Goal: Find specific page/section: Locate a particular part of the current website

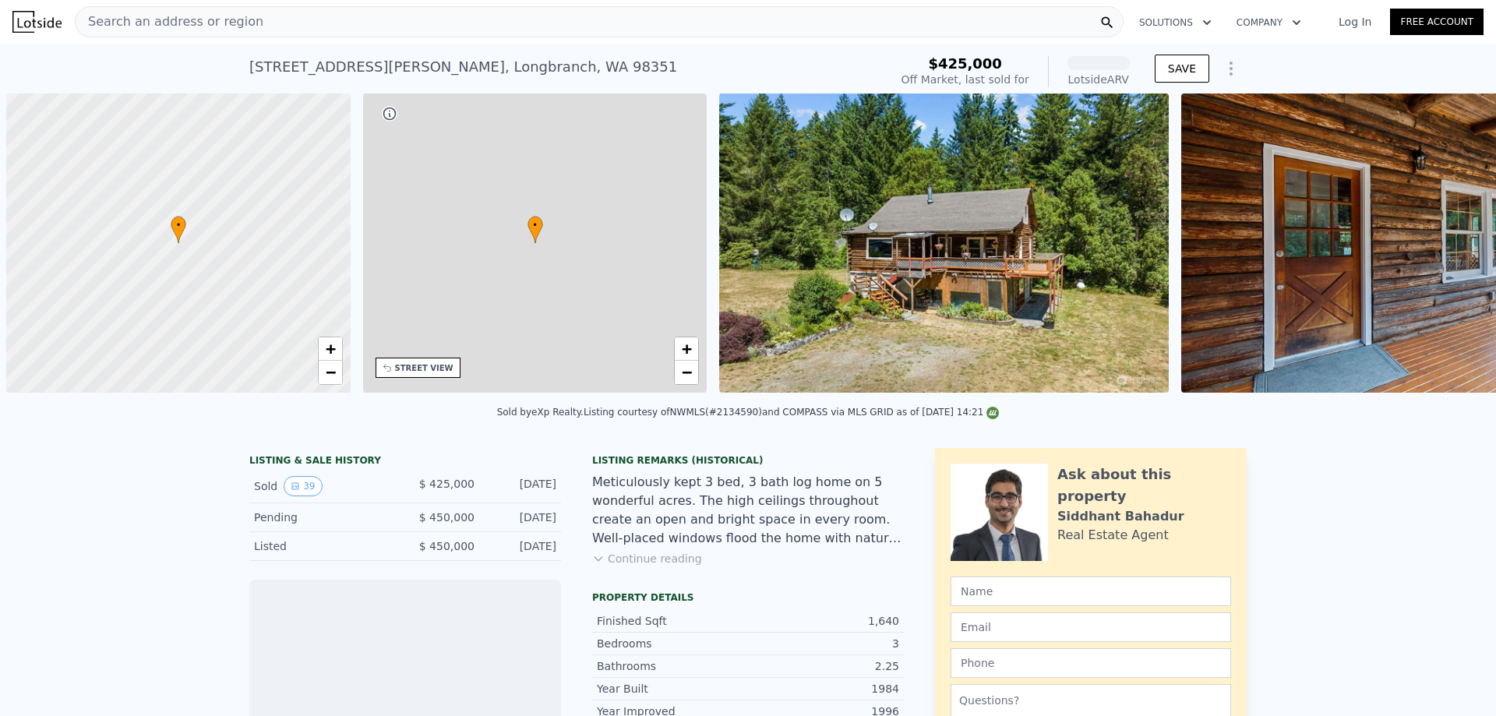
scroll to position [0, 6]
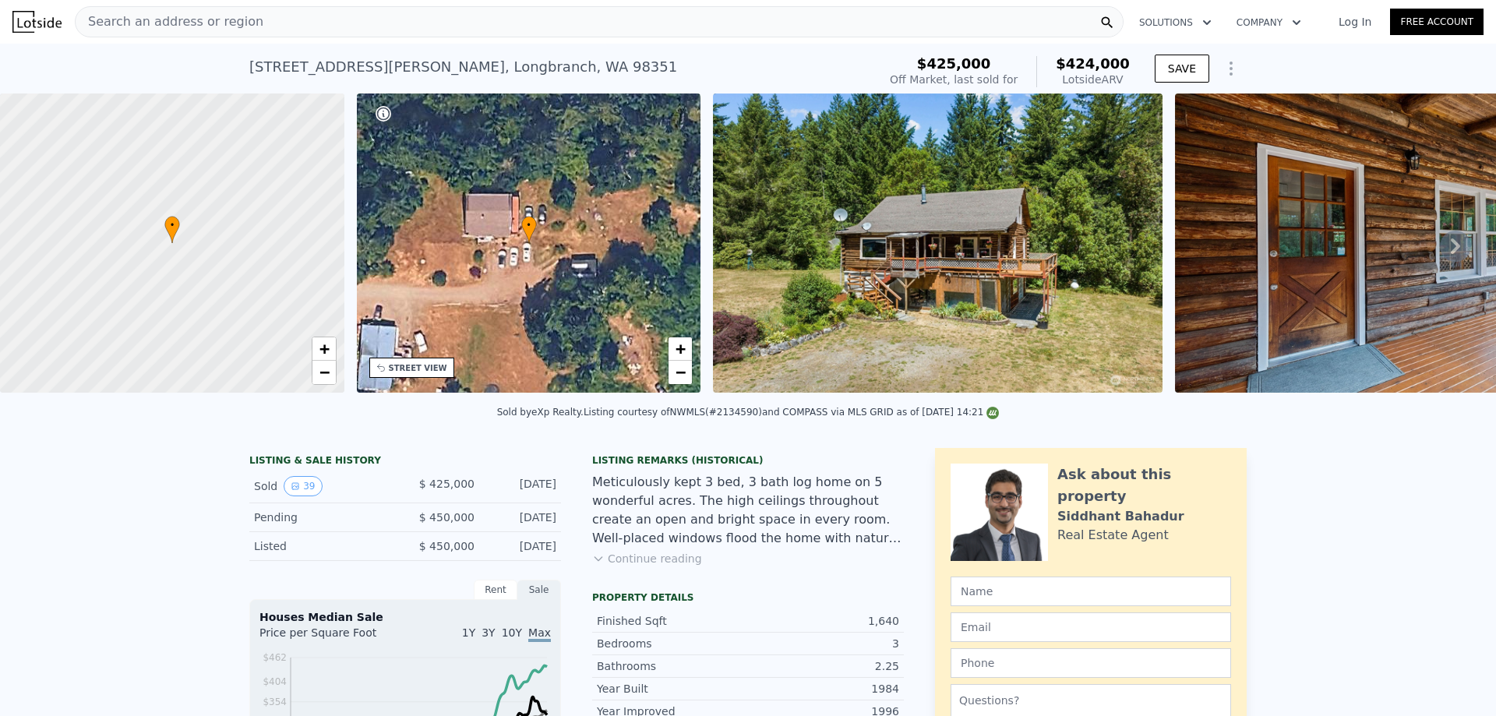
drag, startPoint x: 109, startPoint y: 22, endPoint x: 95, endPoint y: 27, distance: 15.1
click at [95, 27] on span "Search an address or region" at bounding box center [170, 21] width 188 height 19
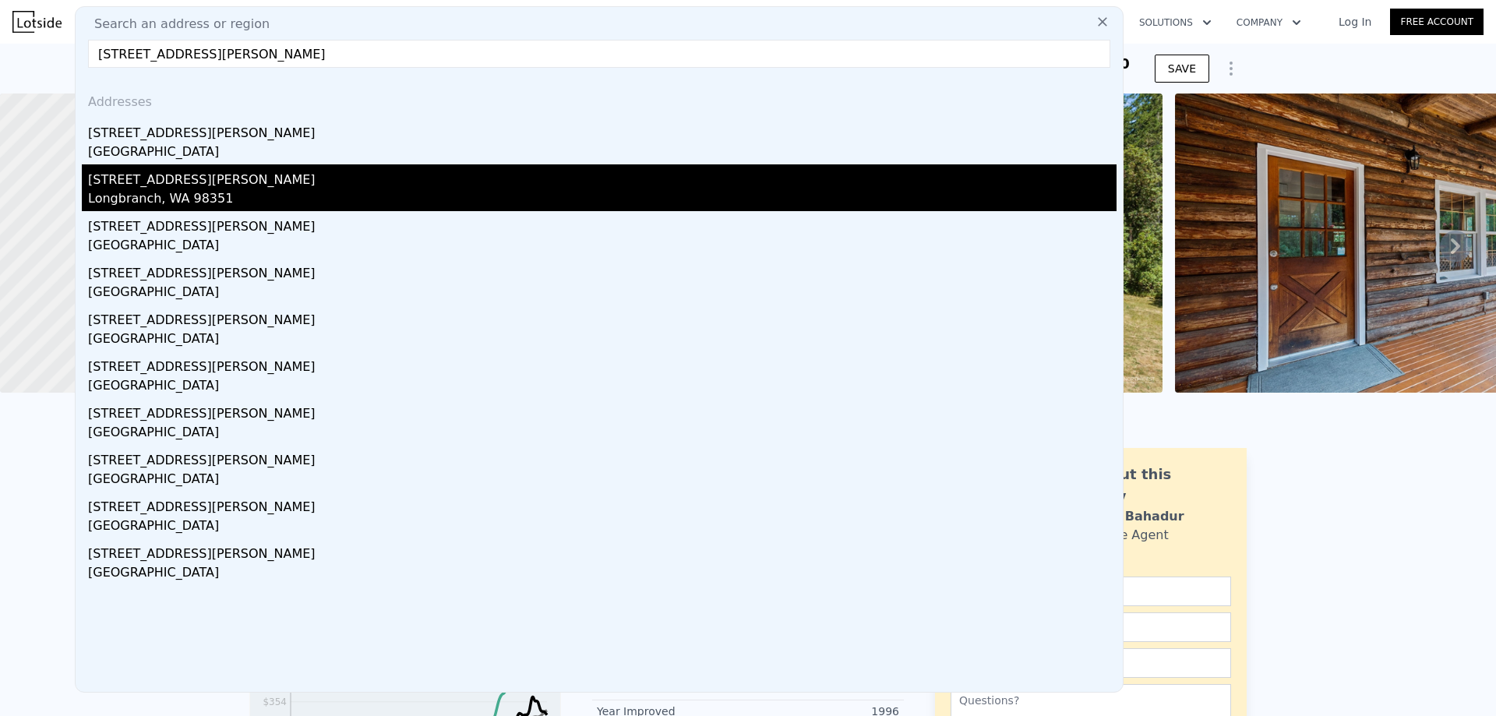
type input "[STREET_ADDRESS][PERSON_NAME]"
click at [188, 185] on div "[STREET_ADDRESS][PERSON_NAME]" at bounding box center [602, 176] width 1029 height 25
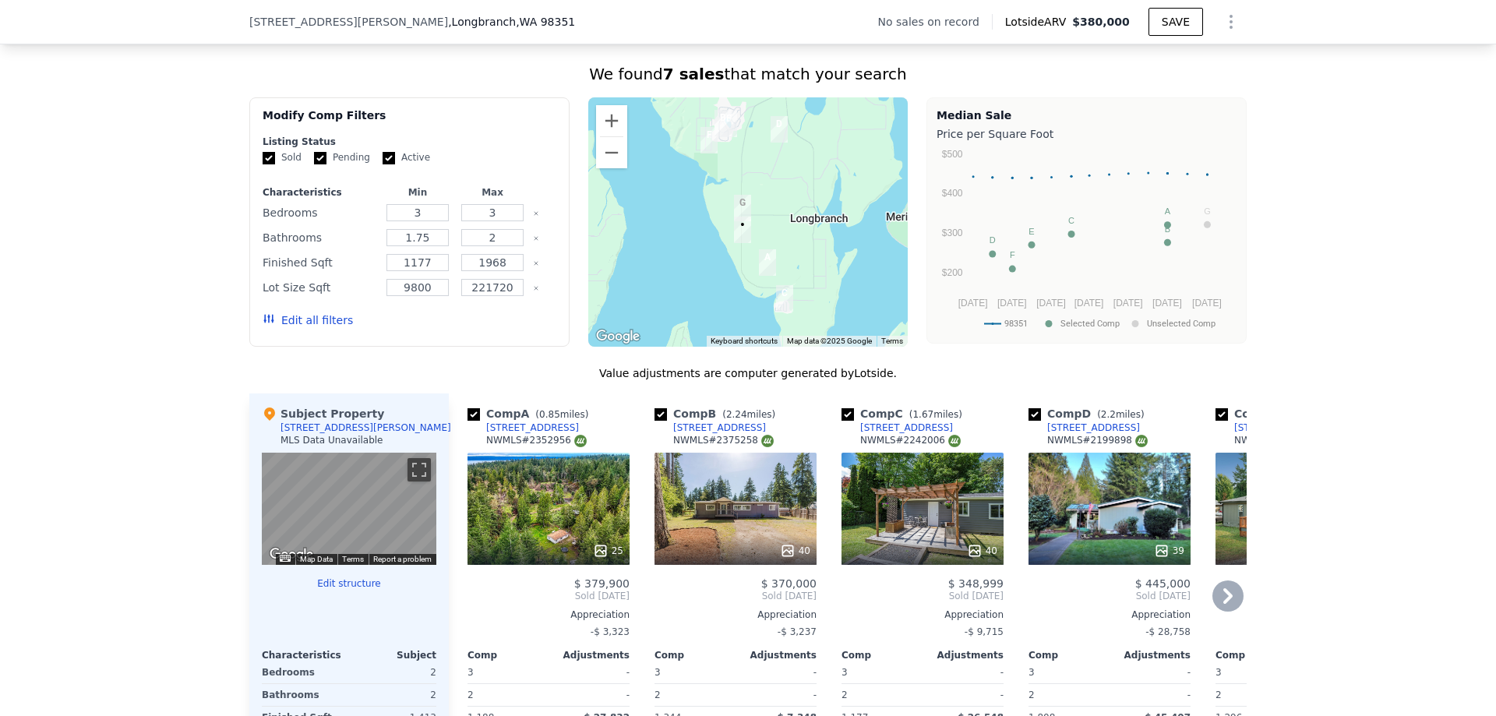
scroll to position [1397, 0]
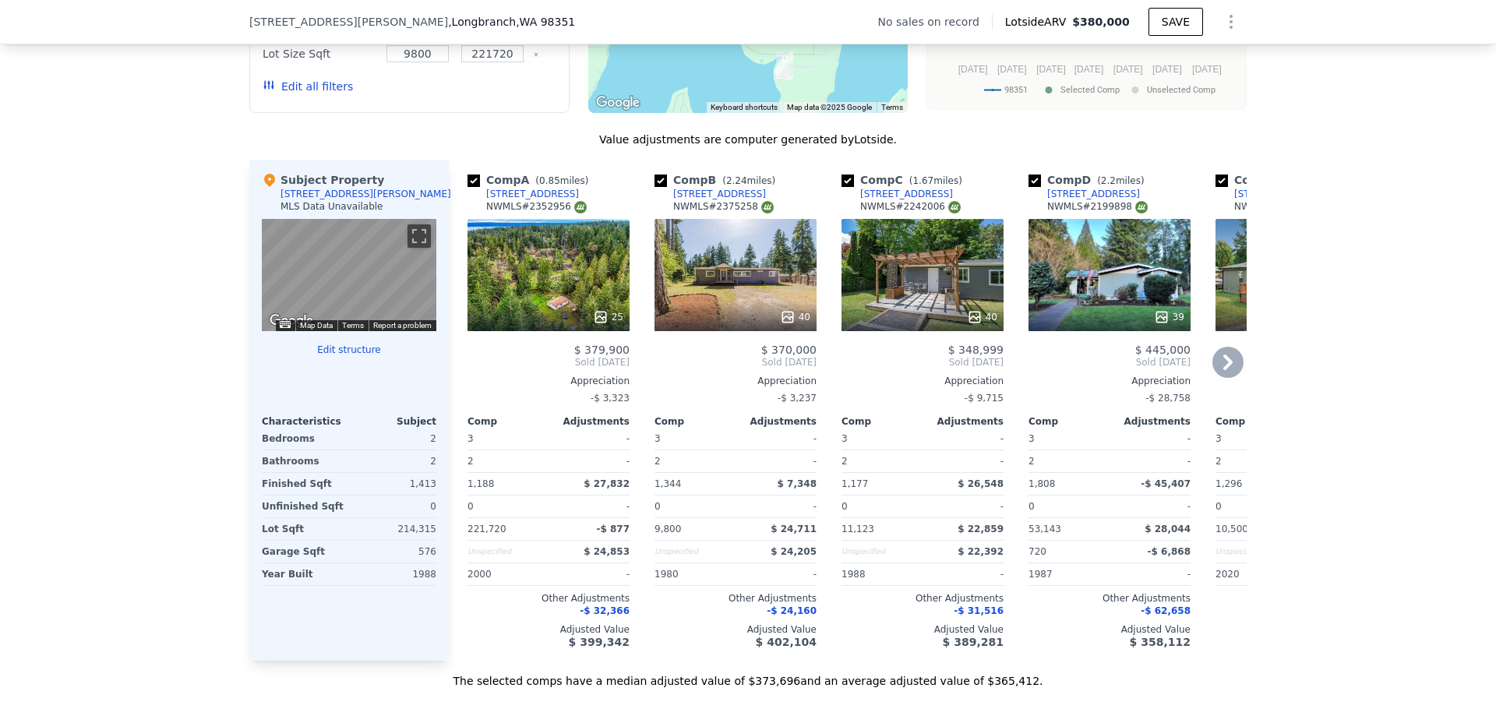
click at [538, 283] on div "25" at bounding box center [549, 275] width 162 height 112
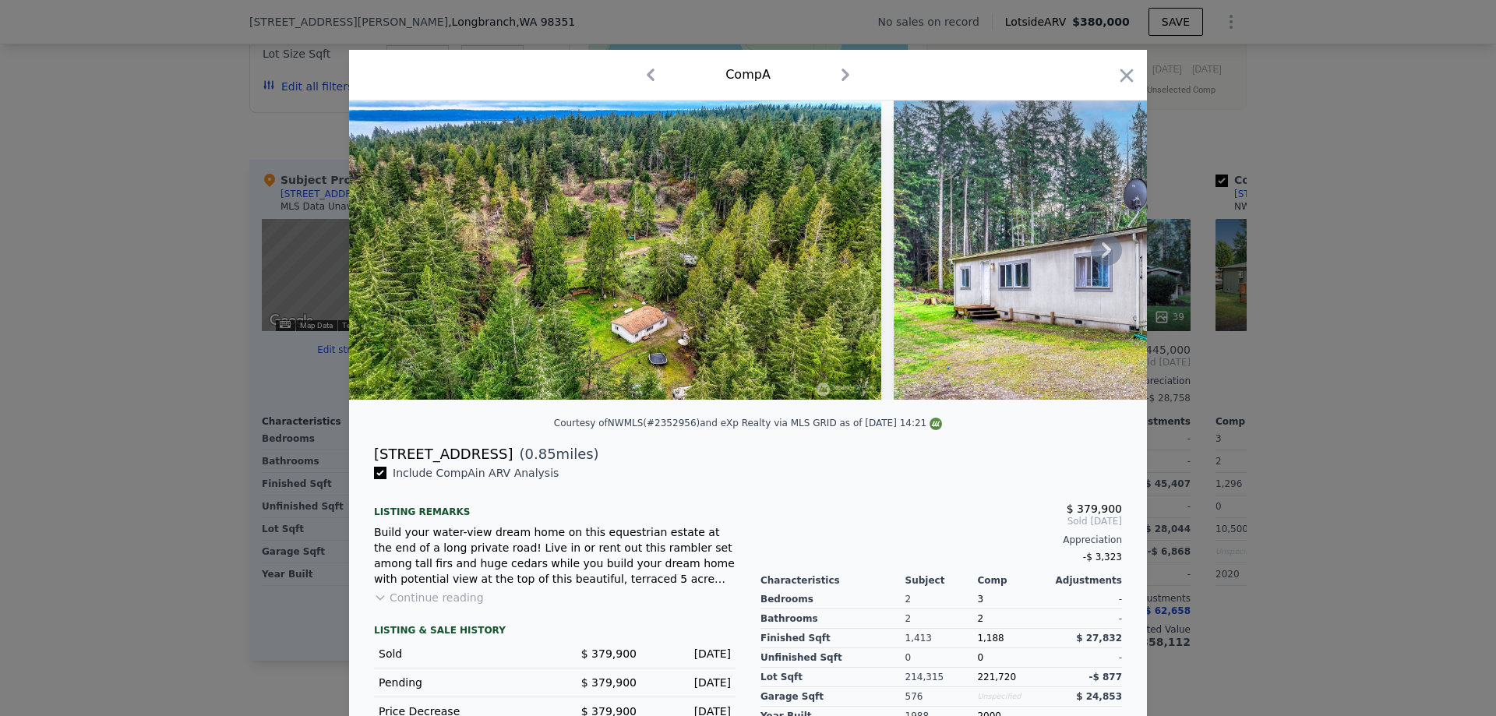
click at [1102, 252] on icon at bounding box center [1106, 250] width 9 height 16
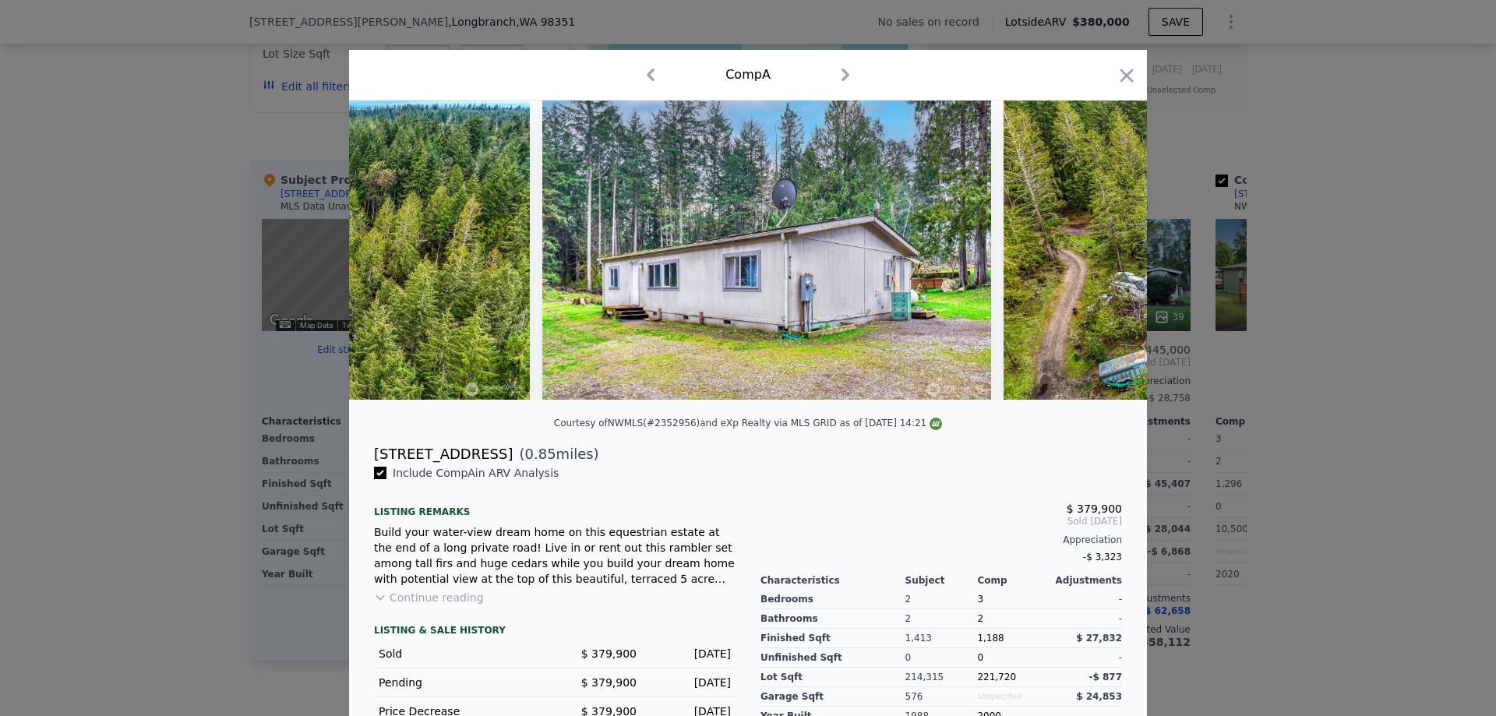
scroll to position [0, 374]
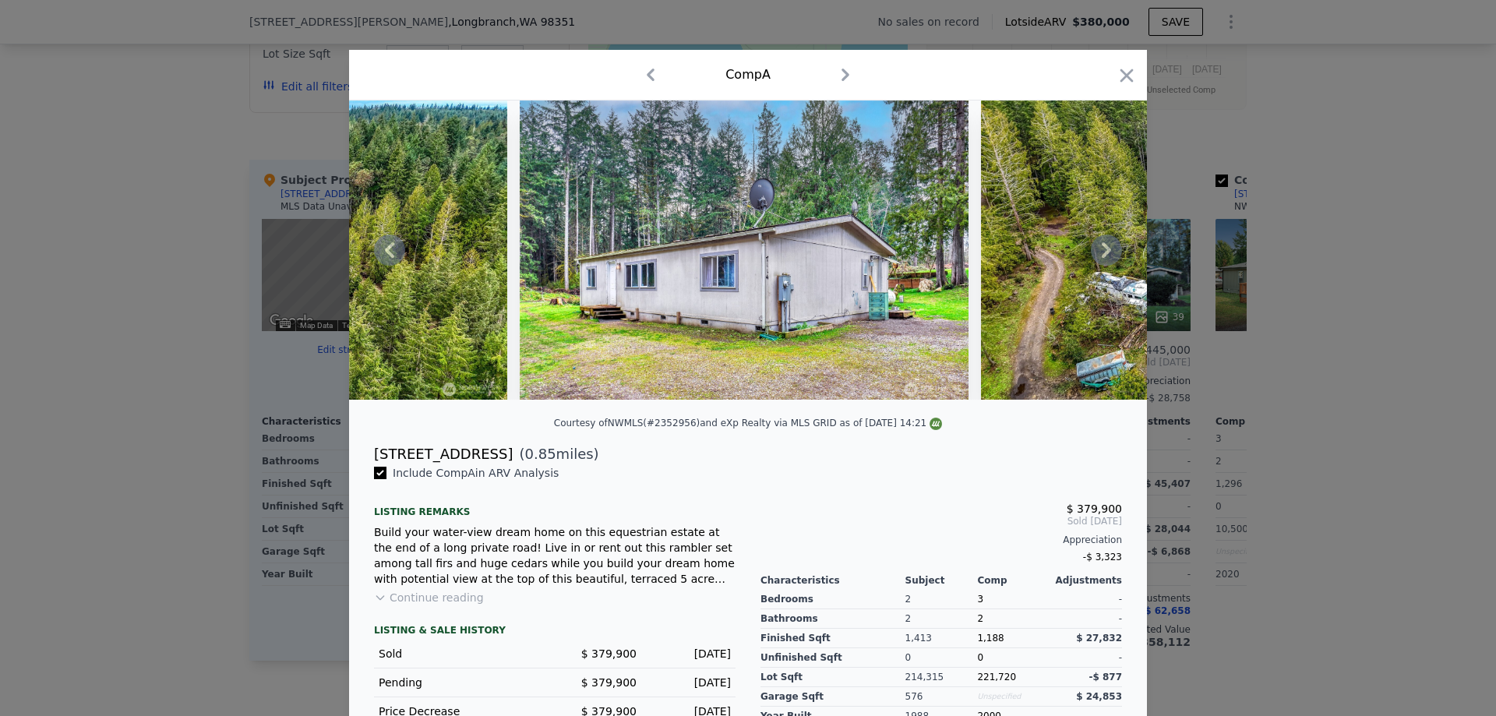
click at [1102, 252] on icon at bounding box center [1106, 250] width 9 height 16
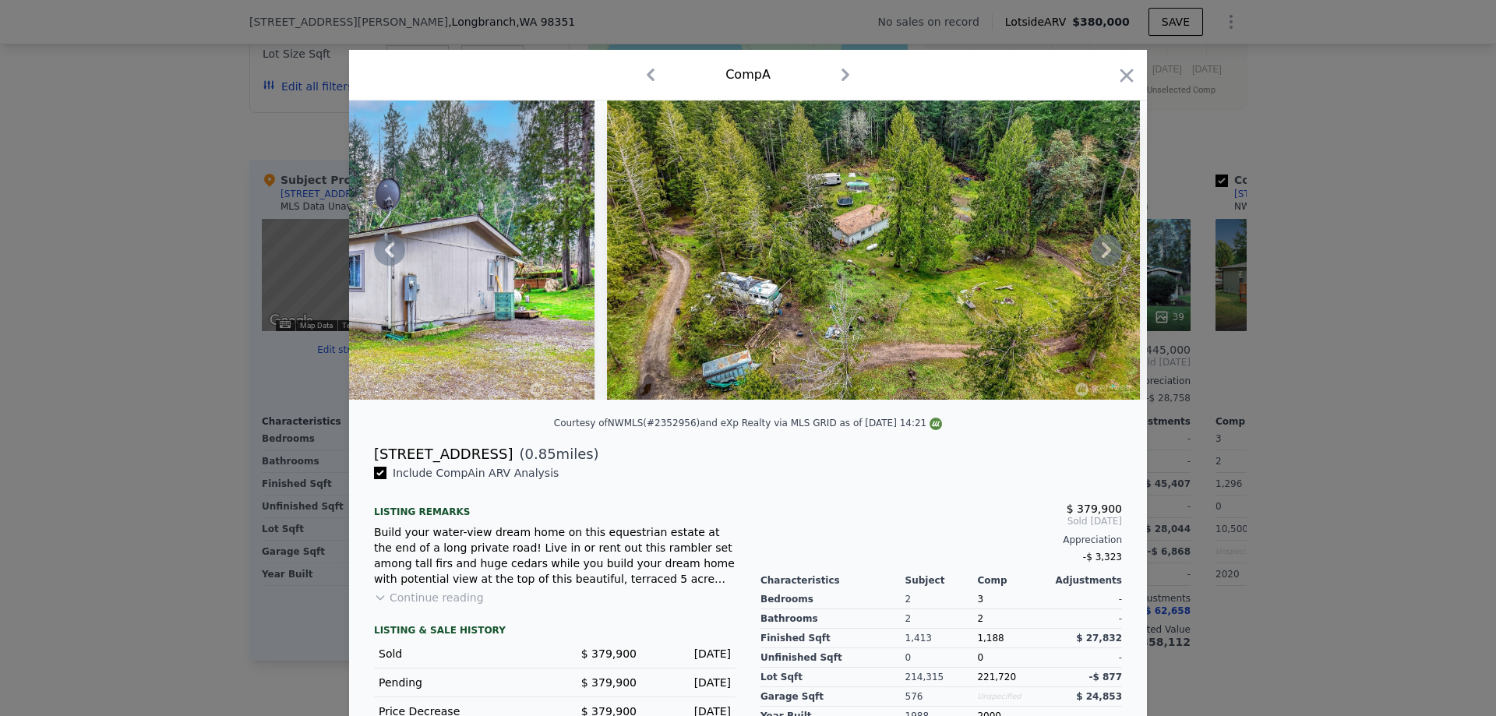
click at [1102, 253] on icon at bounding box center [1106, 250] width 9 height 16
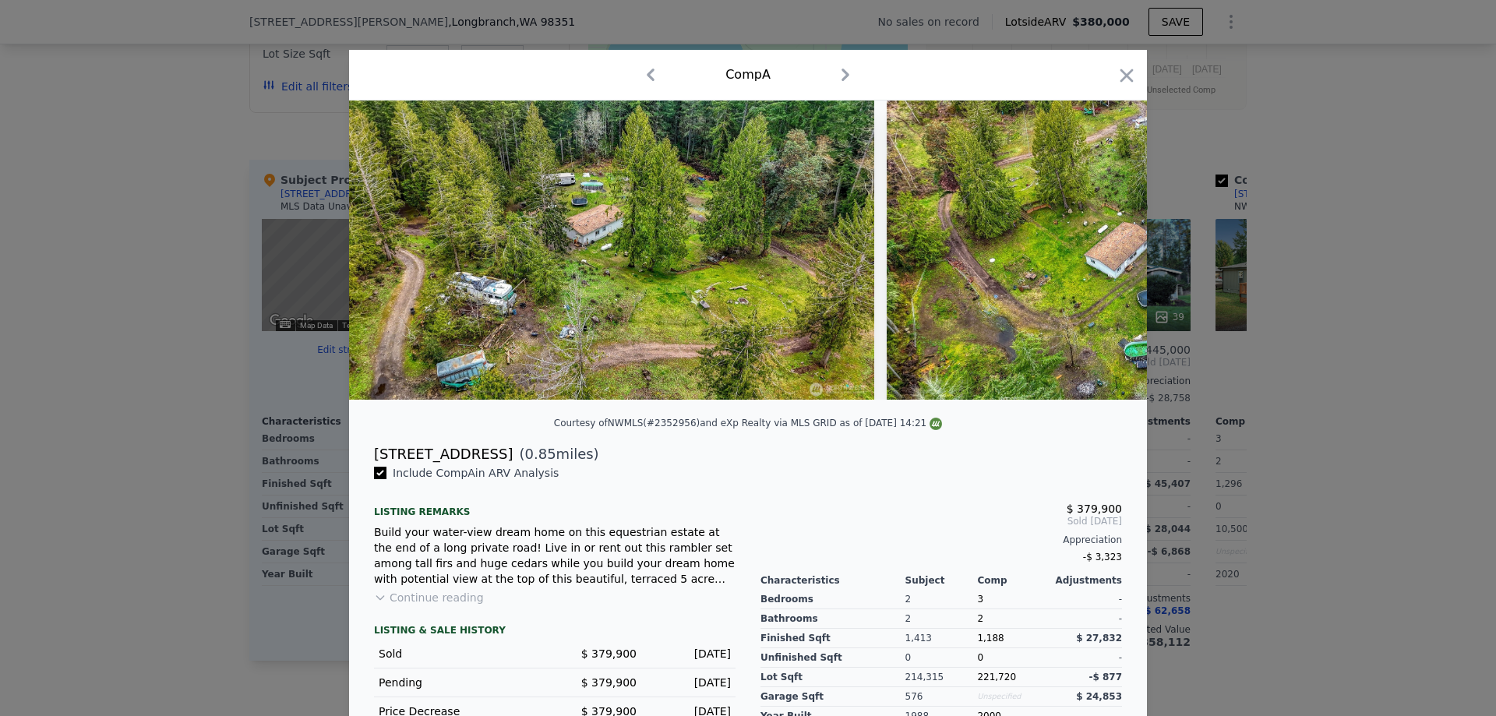
scroll to position [0, 1122]
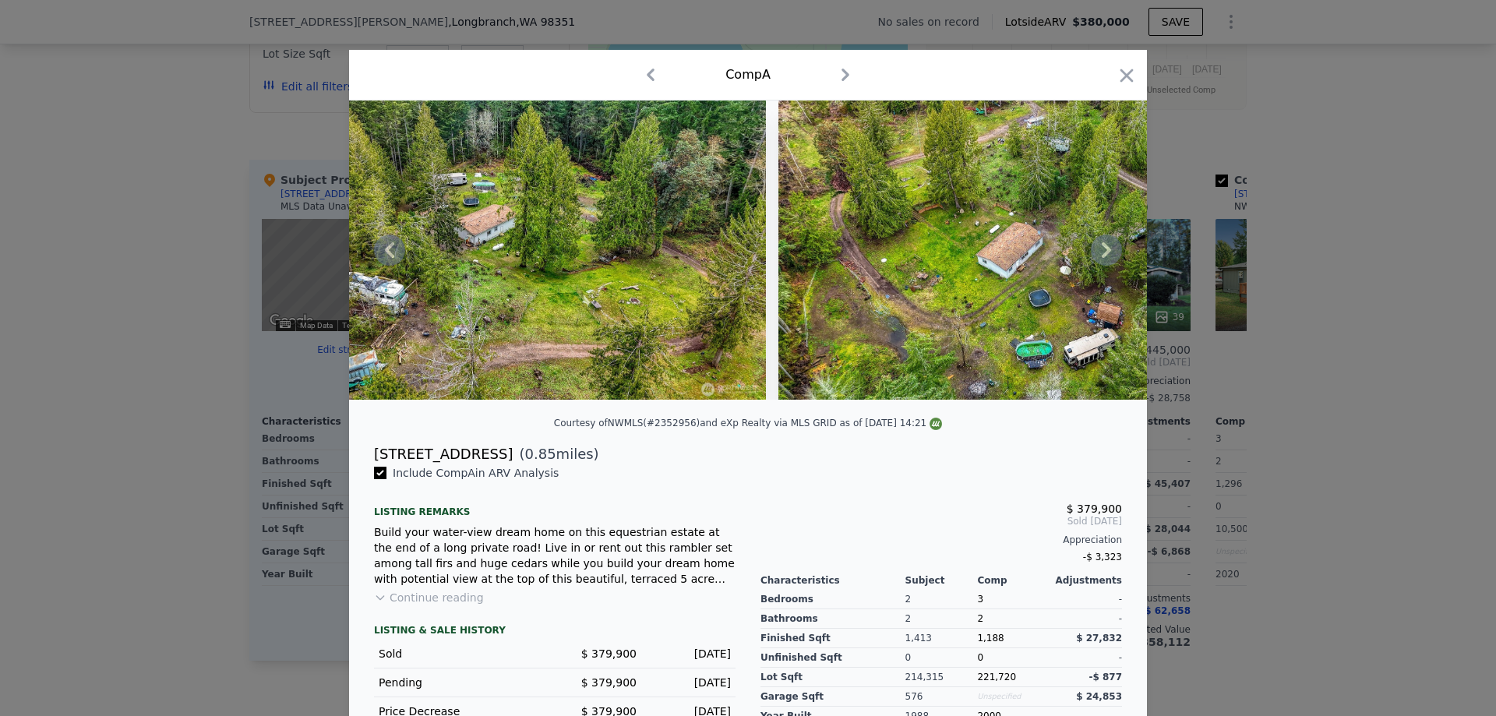
click at [1102, 252] on icon at bounding box center [1106, 250] width 9 height 16
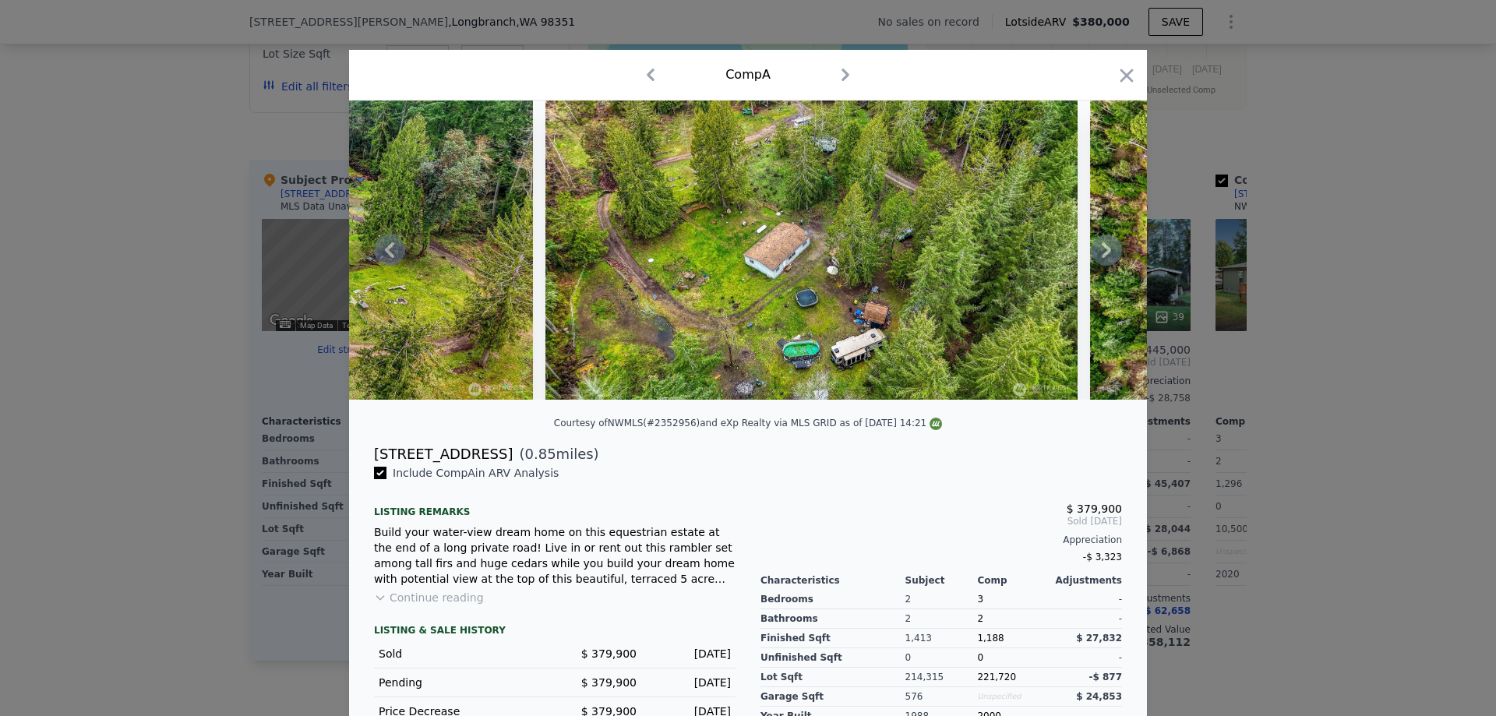
scroll to position [0, 1496]
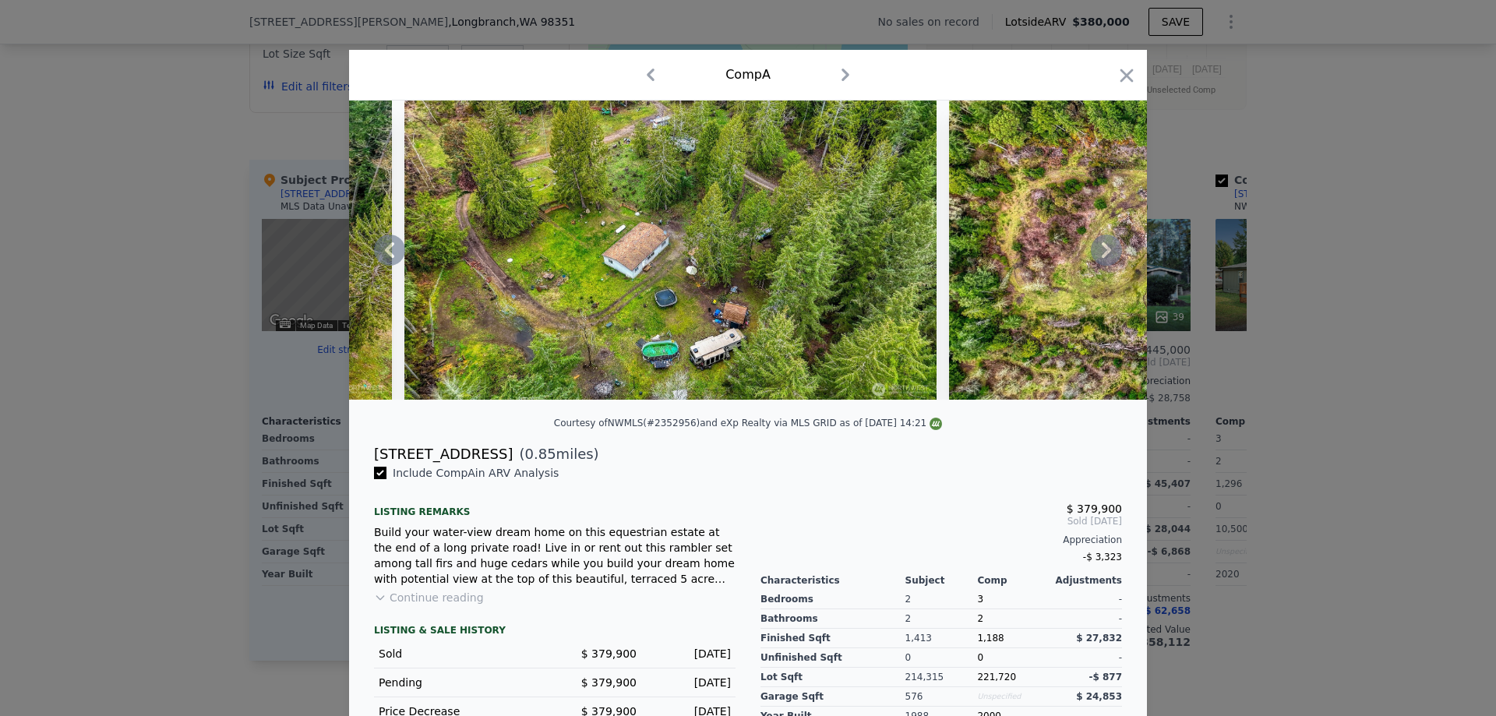
click at [1102, 252] on icon at bounding box center [1106, 250] width 9 height 16
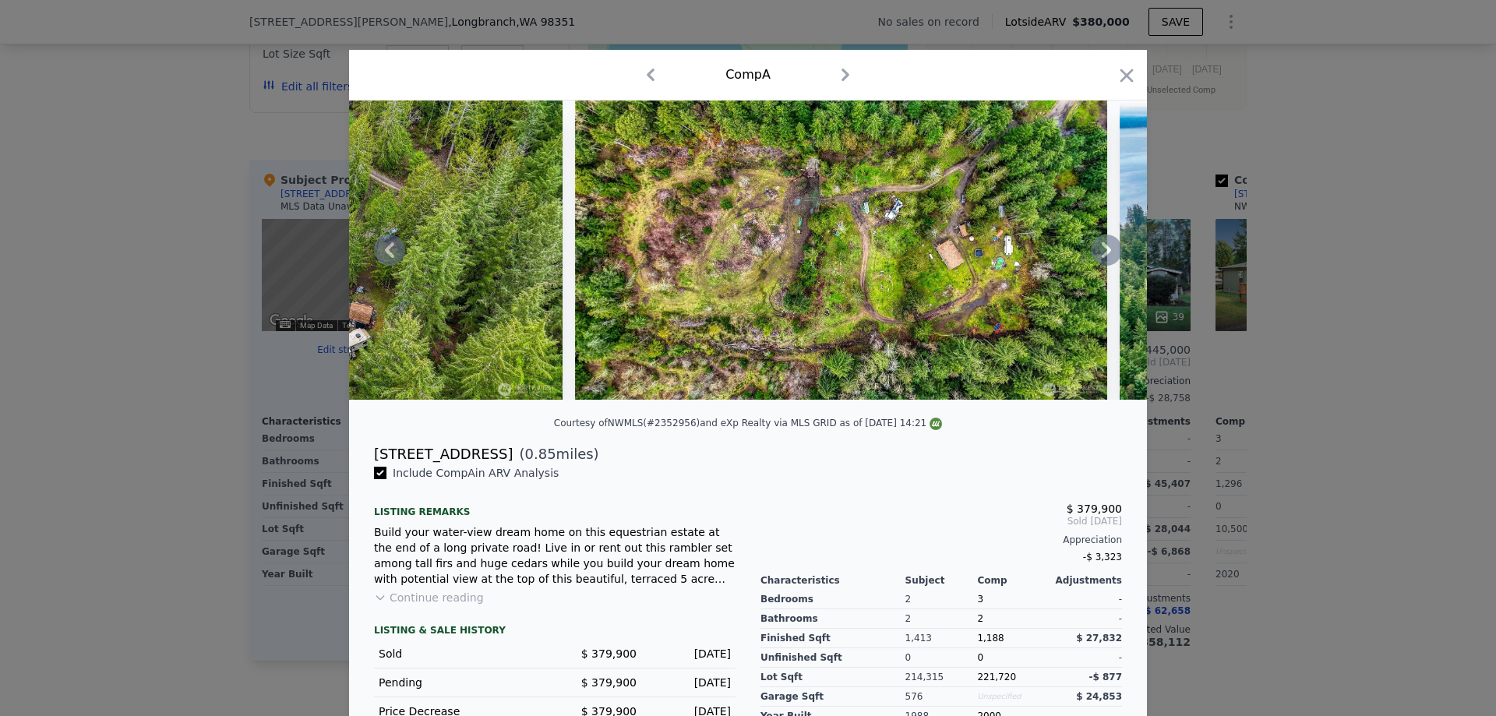
click at [1102, 252] on icon at bounding box center [1106, 250] width 9 height 16
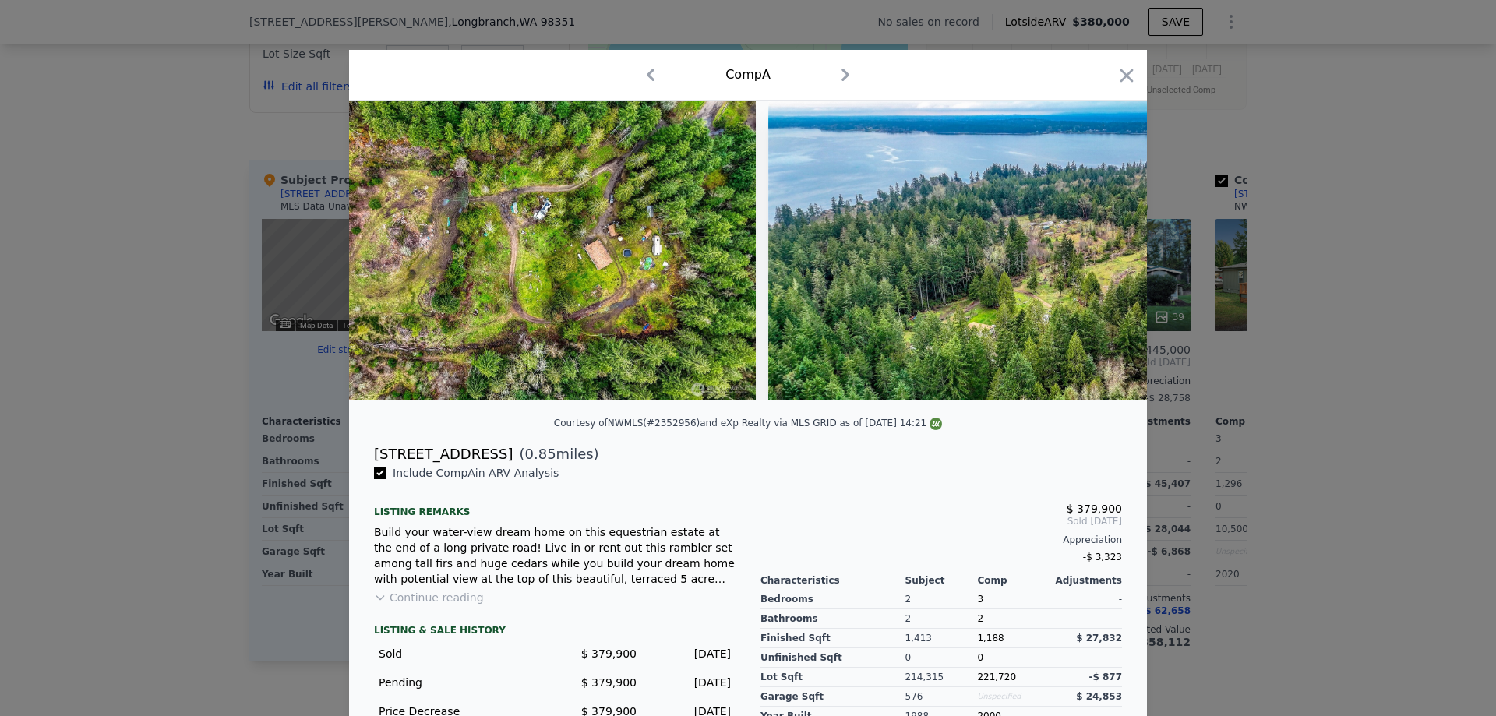
scroll to position [0, 2244]
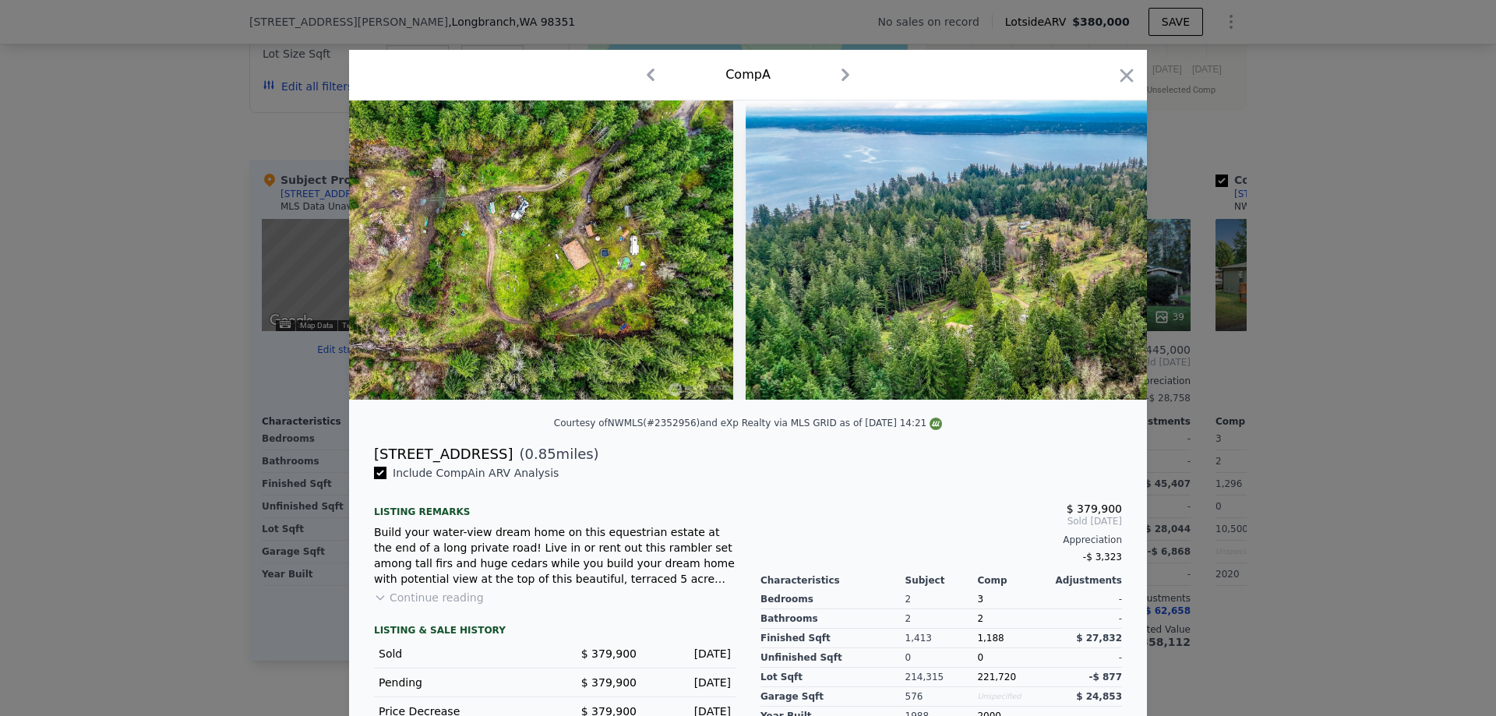
click at [1101, 252] on img at bounding box center [1012, 250] width 532 height 299
click at [1102, 252] on icon at bounding box center [1106, 250] width 9 height 16
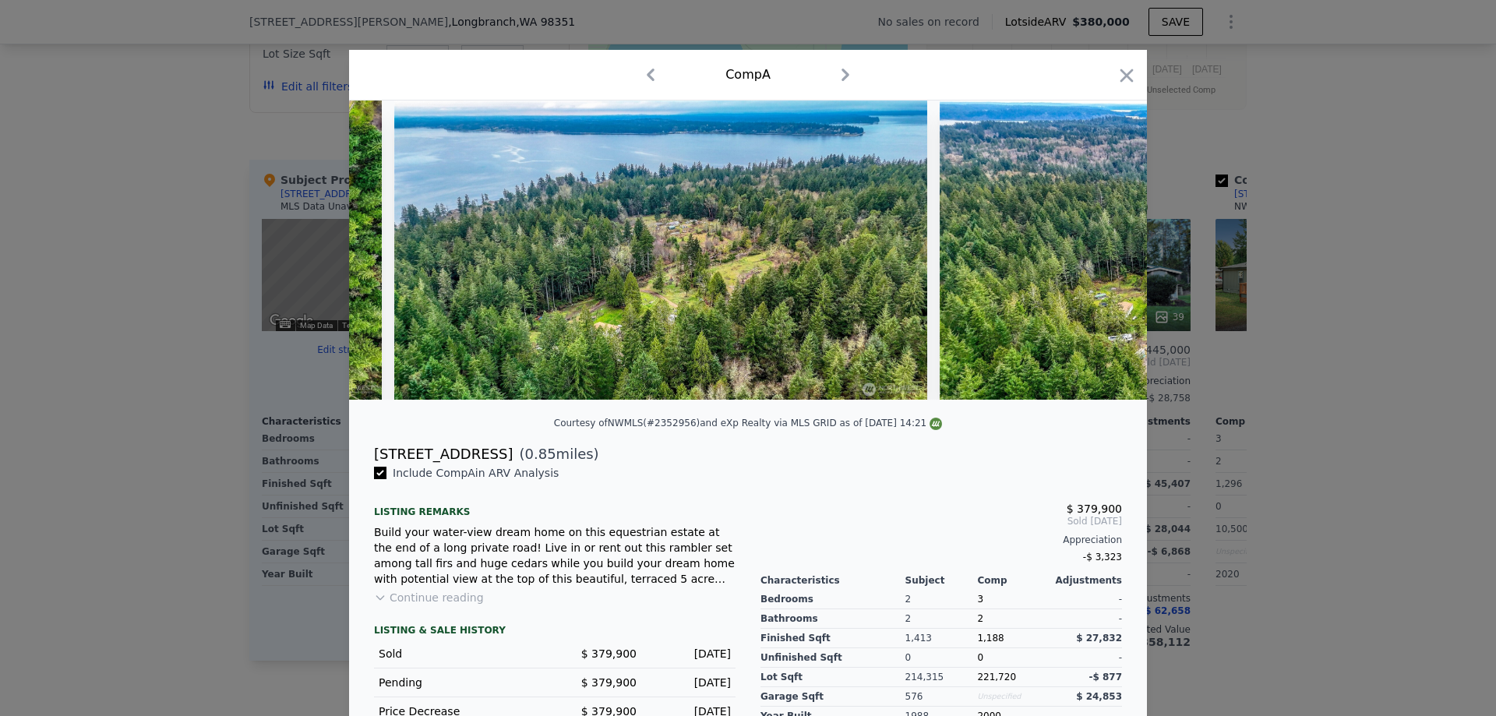
scroll to position [0, 2618]
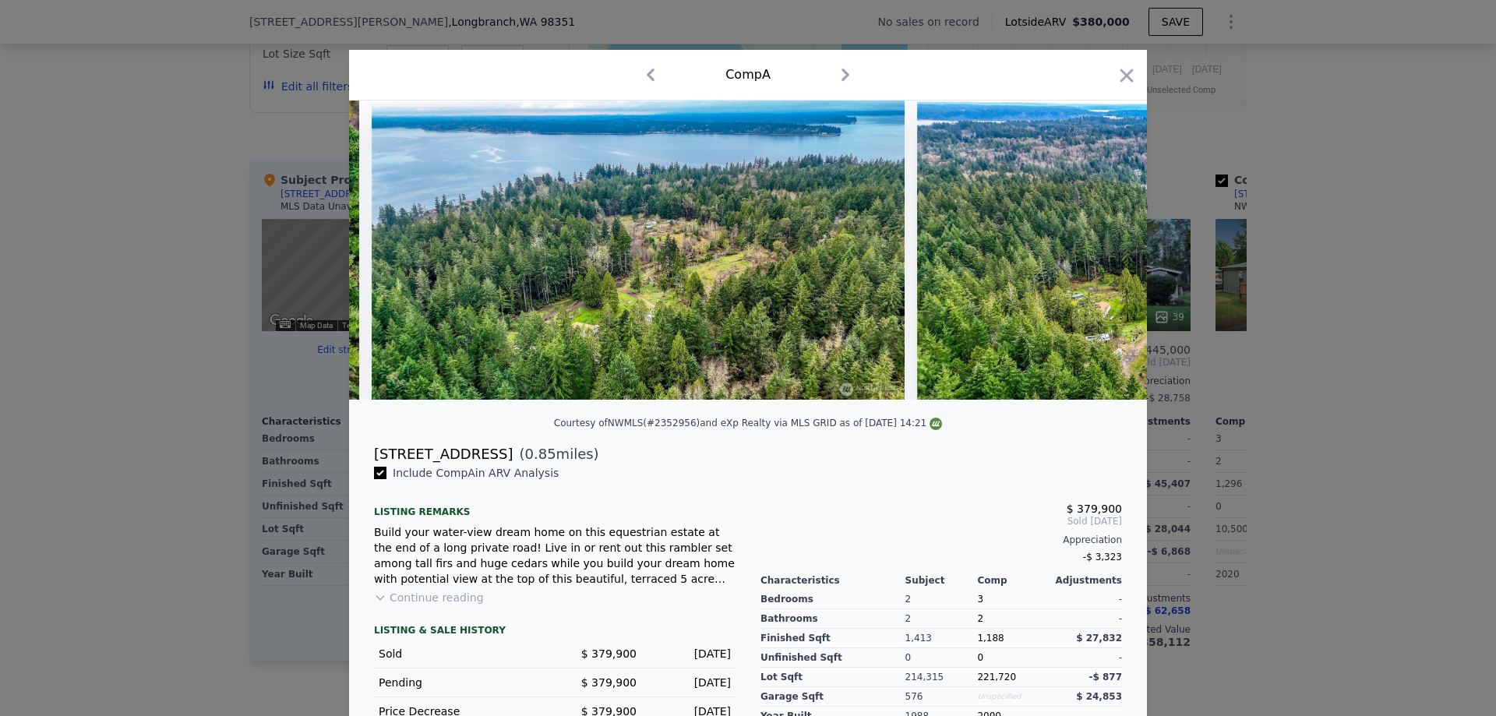
click at [1101, 252] on img at bounding box center [1183, 250] width 532 height 299
click at [1102, 252] on icon at bounding box center [1106, 250] width 9 height 16
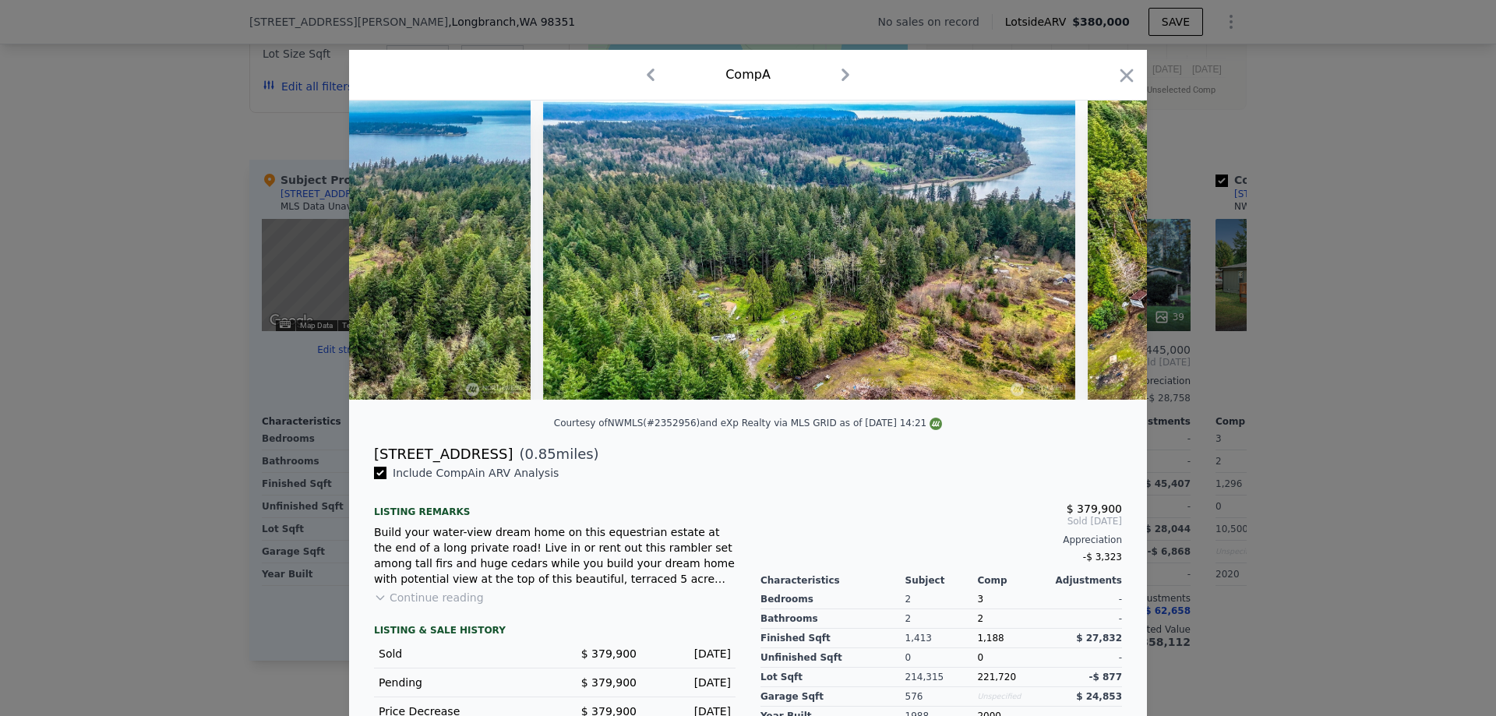
click at [1101, 252] on img at bounding box center [1354, 250] width 532 height 299
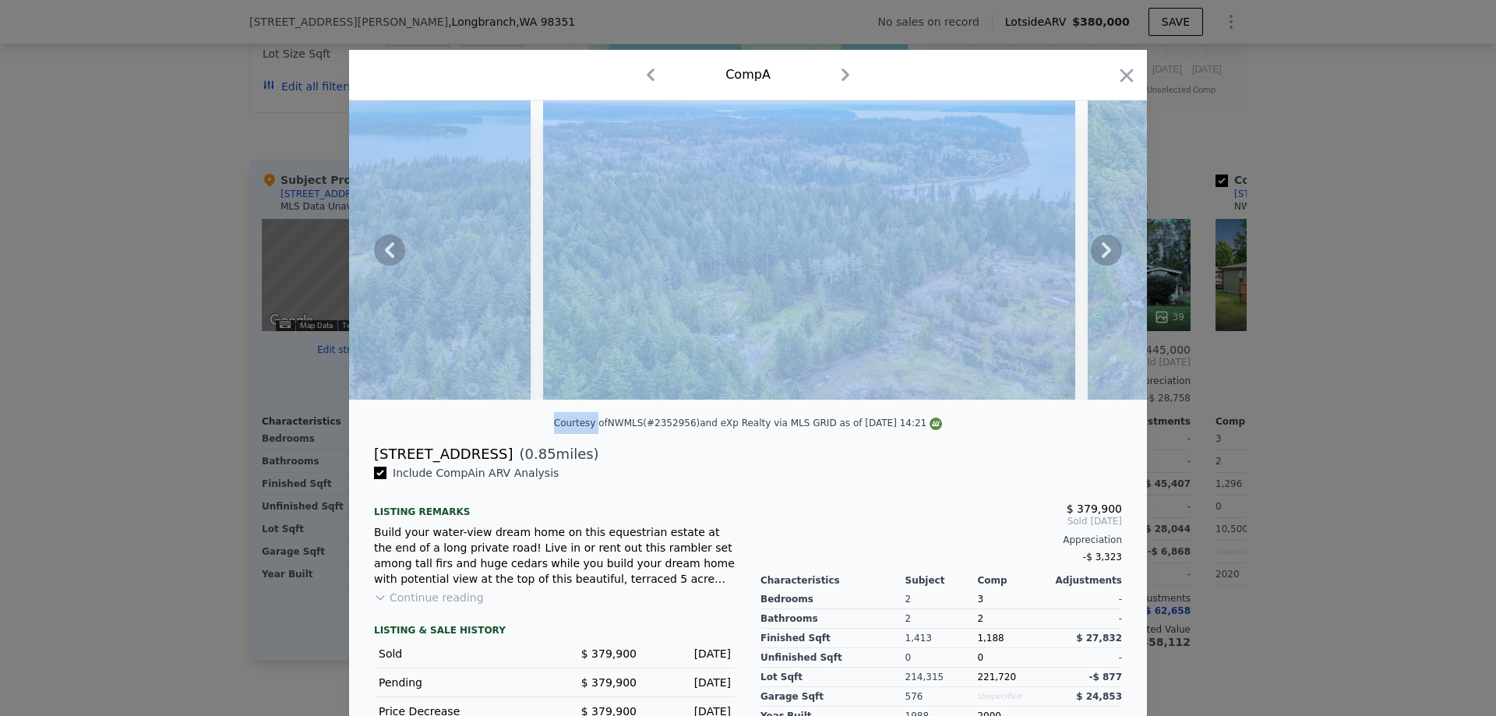
click at [1102, 252] on icon at bounding box center [1106, 250] width 9 height 16
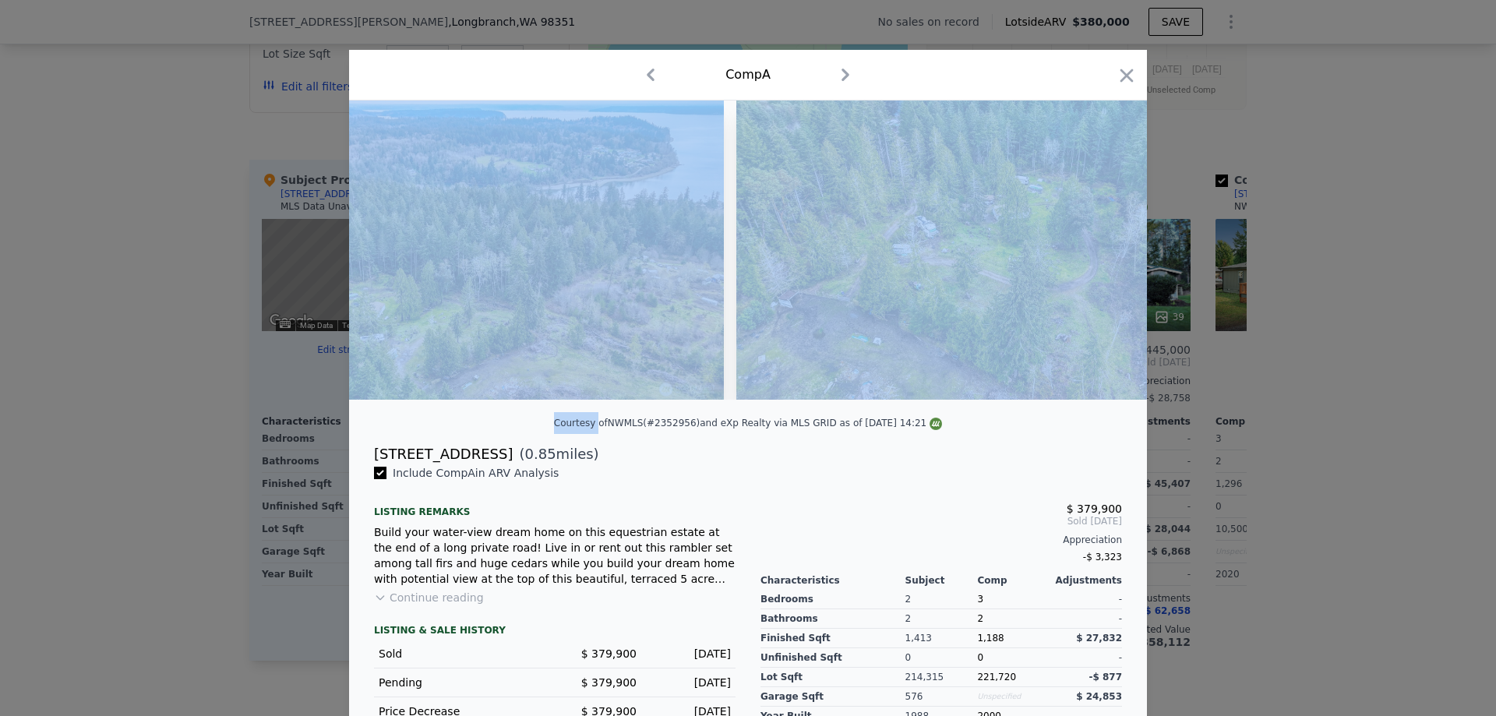
click at [1101, 252] on img at bounding box center [1002, 250] width 532 height 299
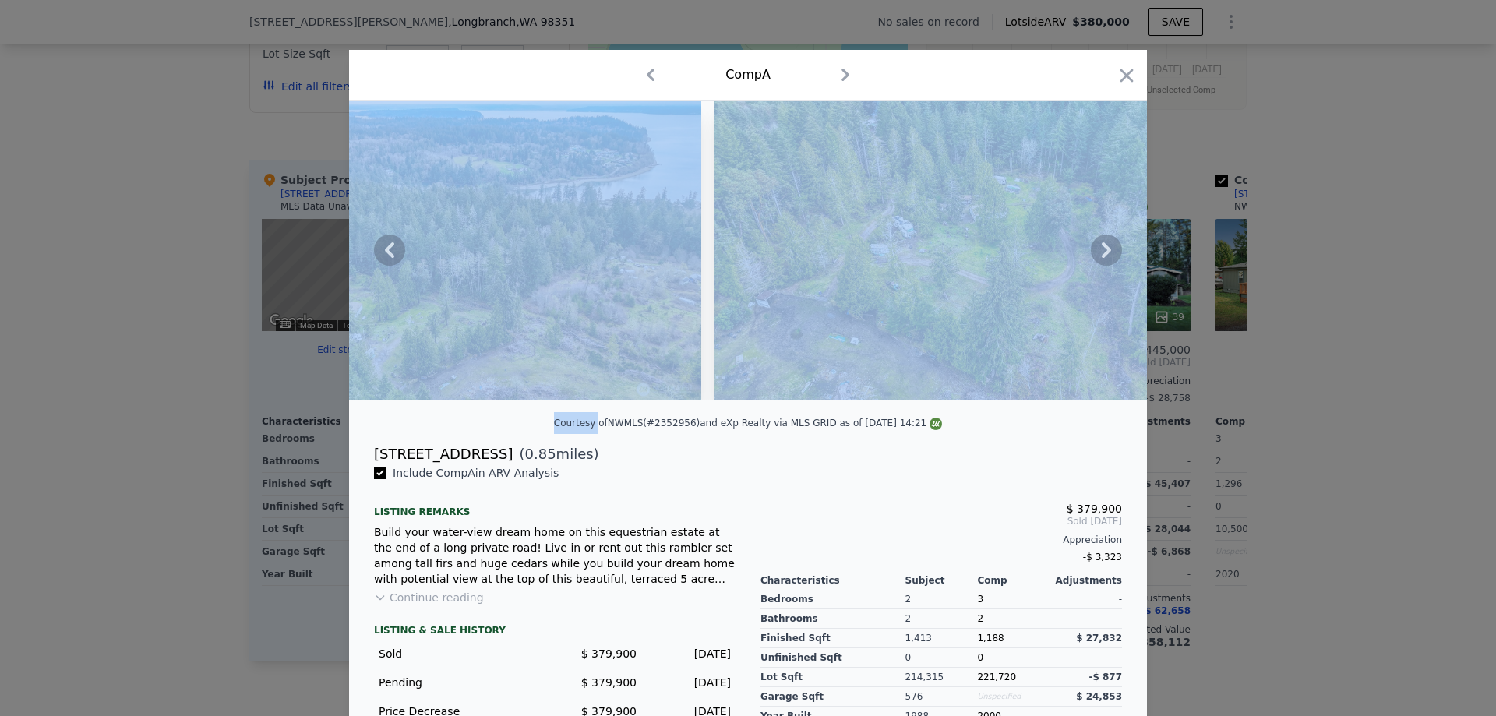
click at [1102, 252] on icon at bounding box center [1106, 250] width 9 height 16
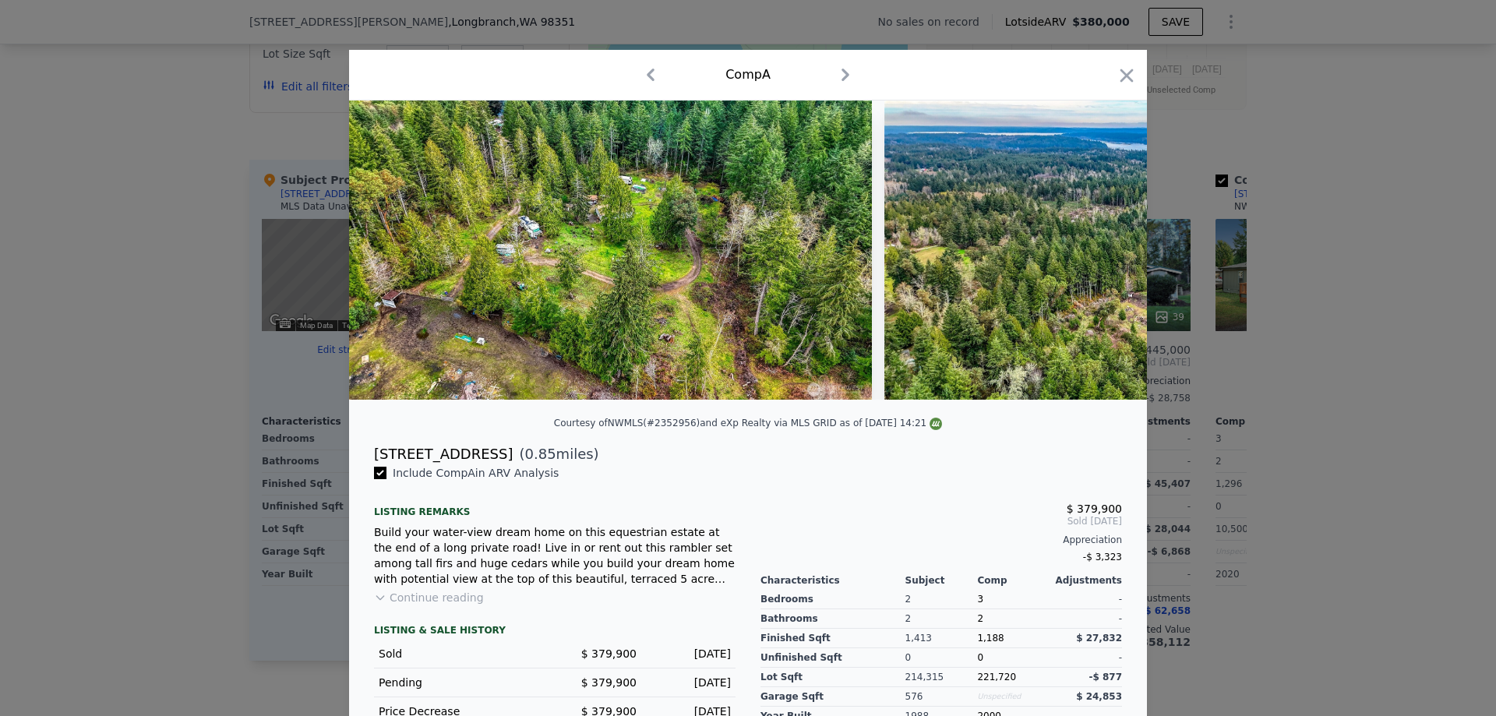
click at [1101, 252] on div at bounding box center [748, 250] width 798 height 299
click at [1102, 252] on icon at bounding box center [1106, 250] width 9 height 16
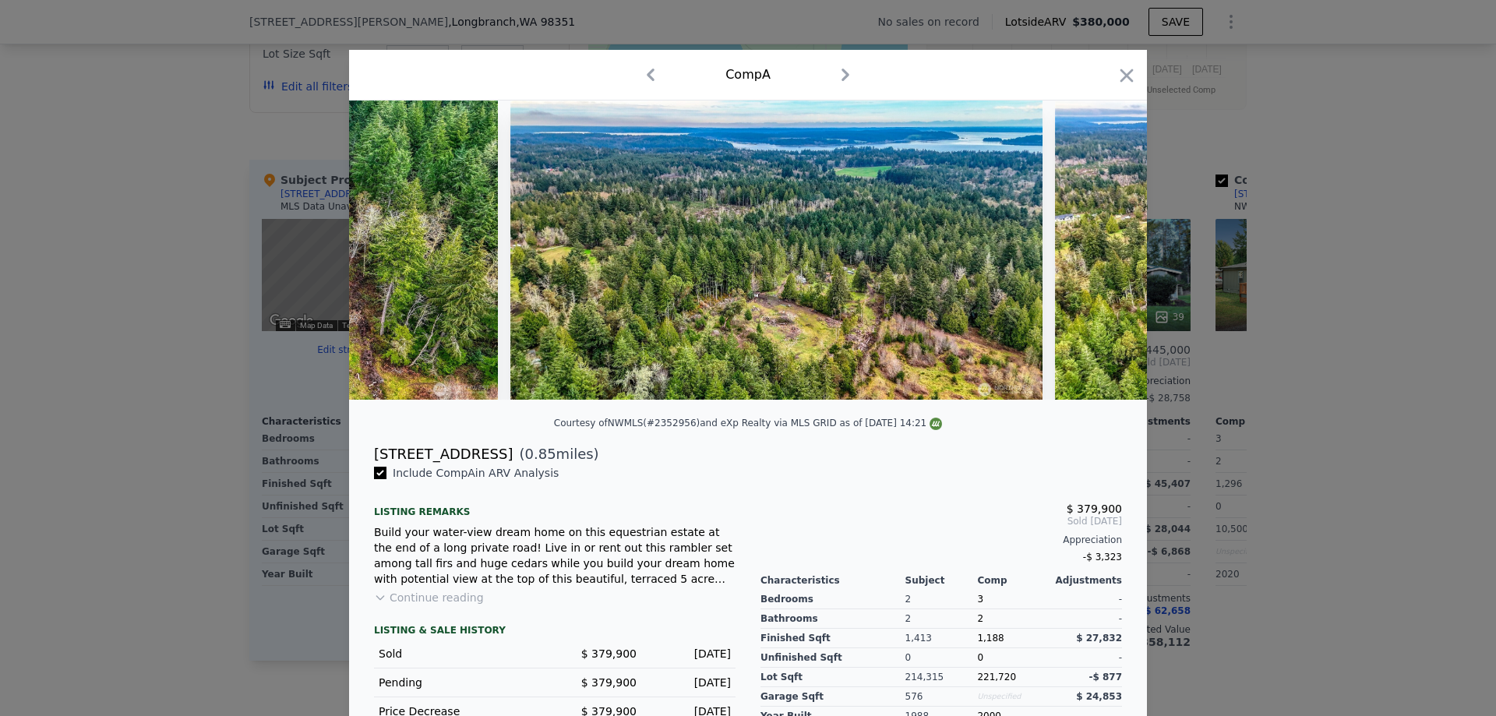
click at [1101, 252] on img at bounding box center [1321, 250] width 532 height 299
click at [1102, 252] on icon at bounding box center [1106, 250] width 9 height 16
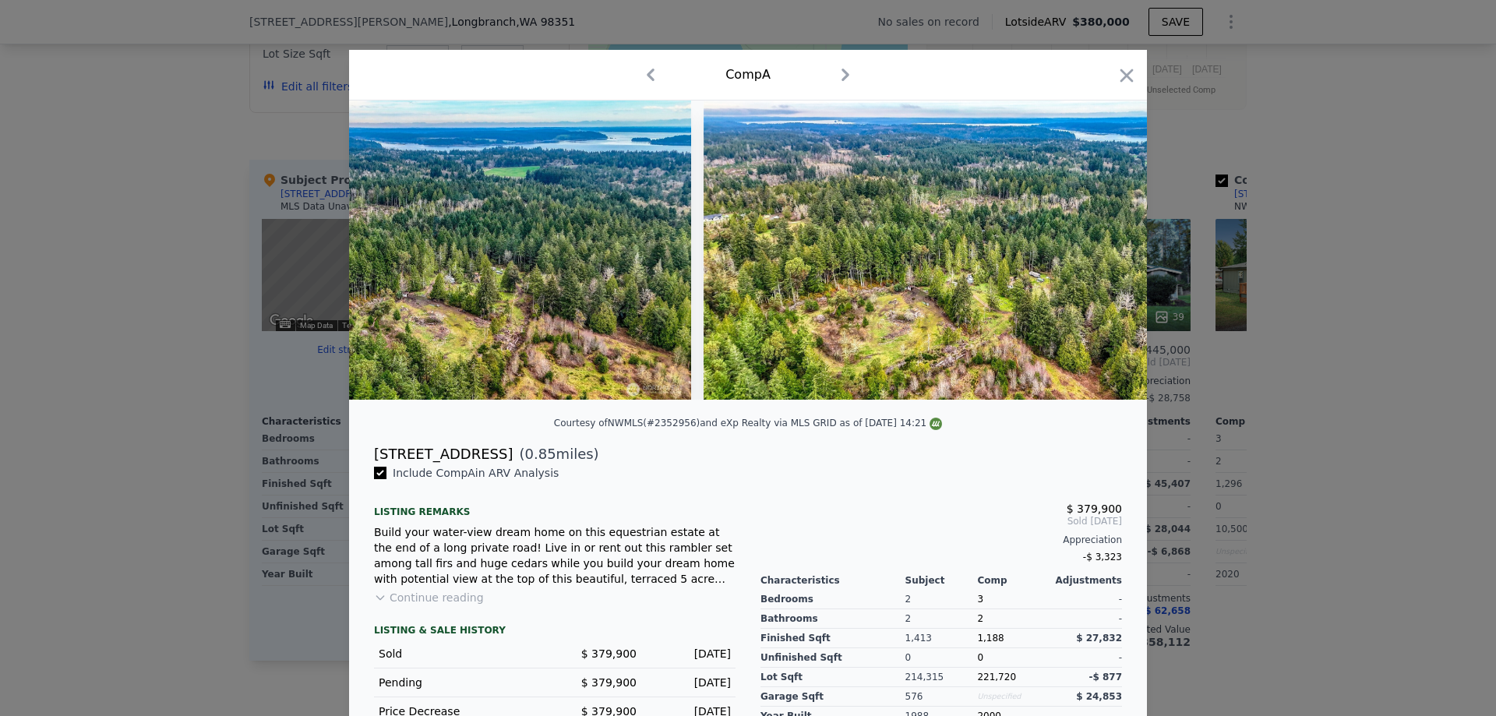
click at [1101, 252] on img at bounding box center [970, 250] width 532 height 299
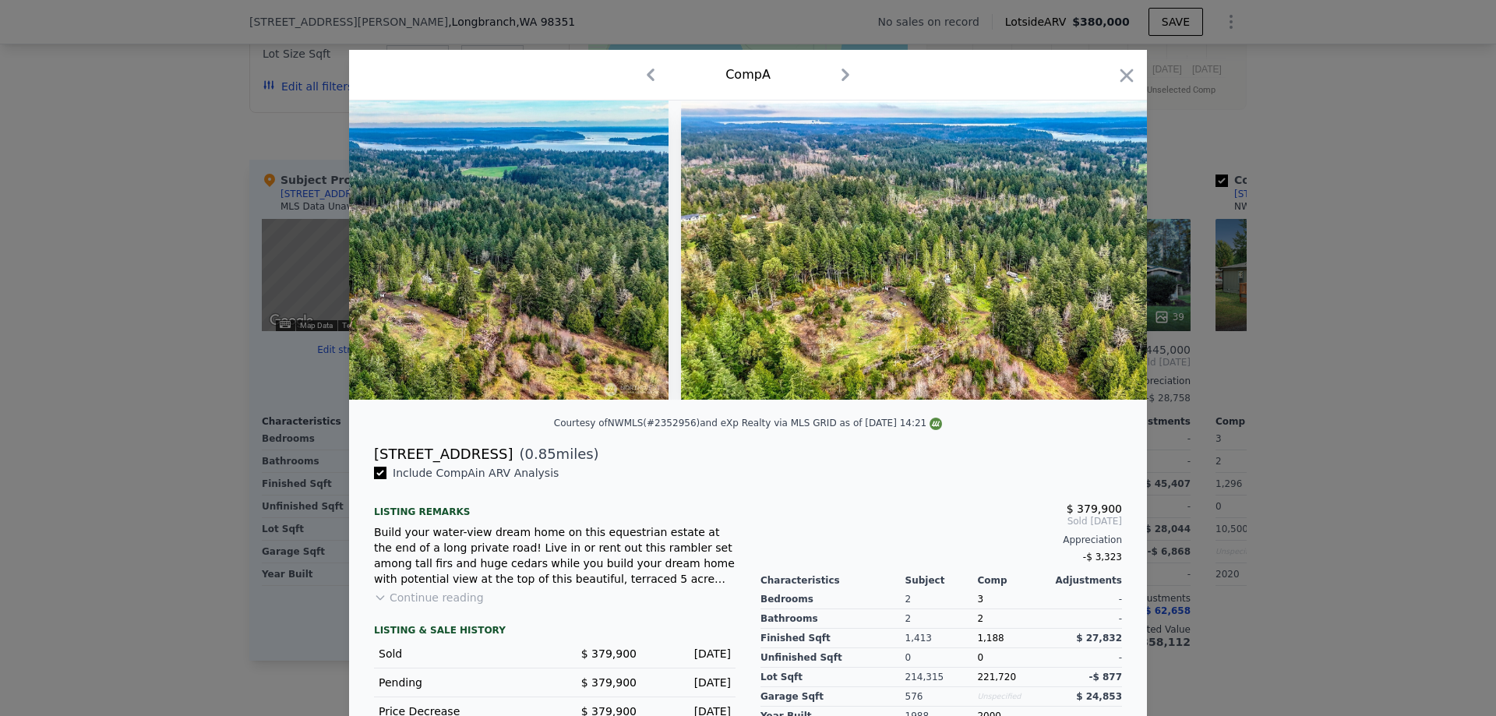
click at [1101, 252] on img at bounding box center [947, 250] width 532 height 299
click at [1102, 252] on icon at bounding box center [1106, 250] width 9 height 16
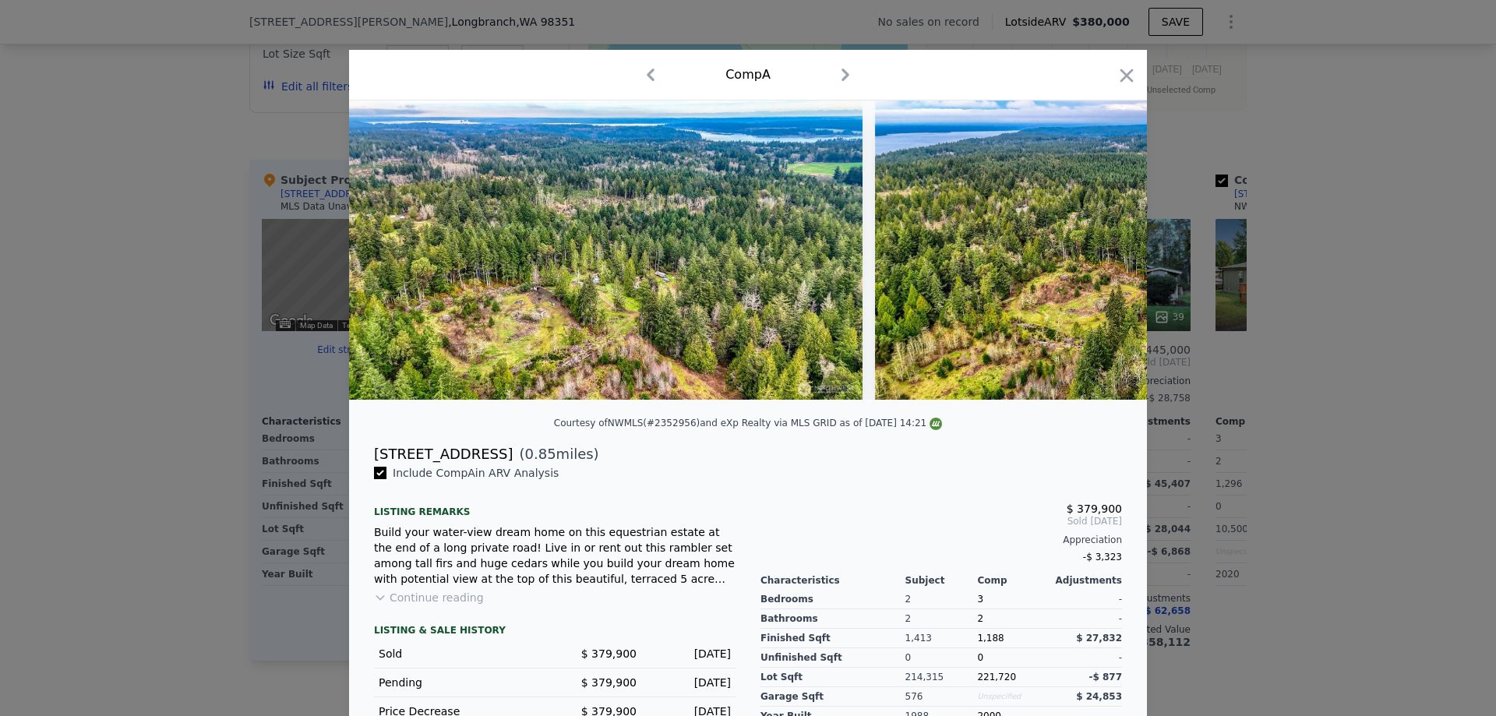
click at [1101, 252] on img at bounding box center [1141, 250] width 532 height 299
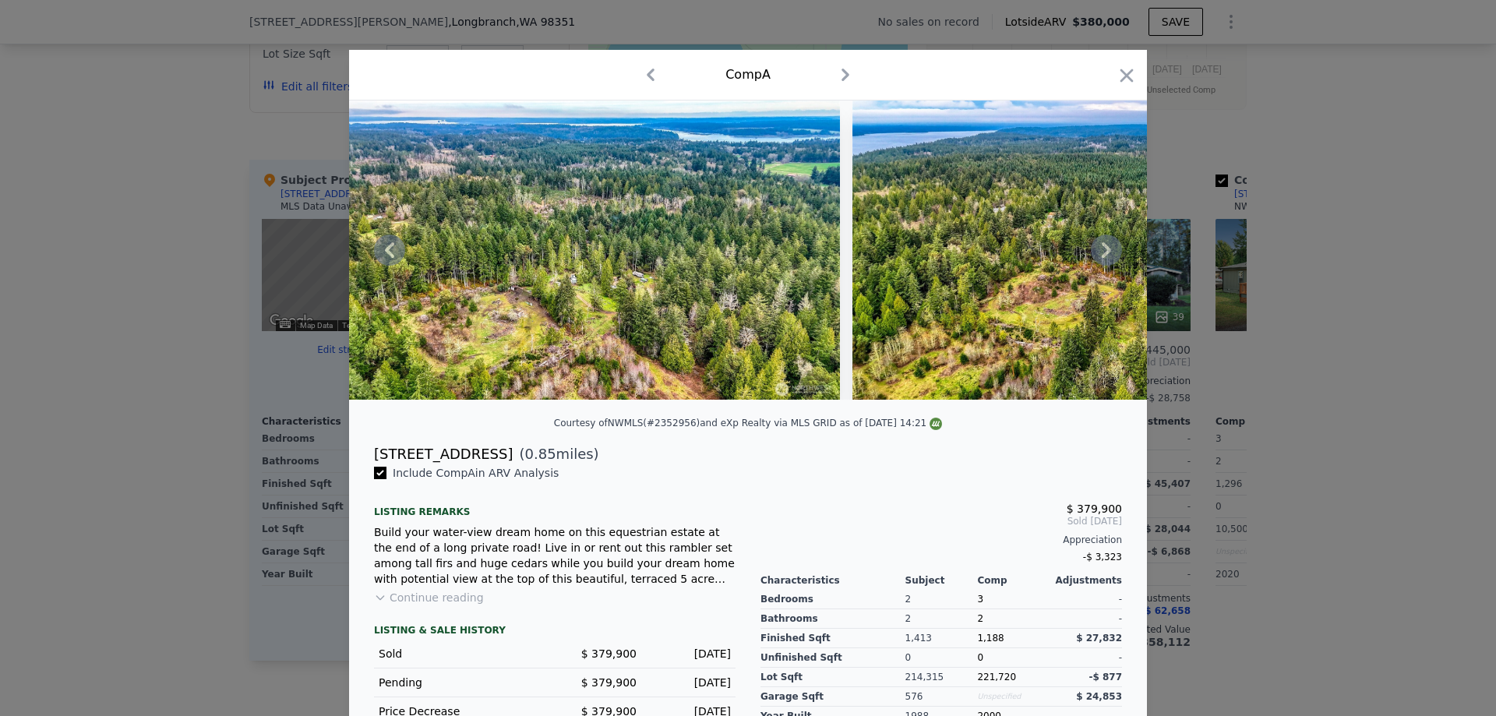
click at [1101, 252] on div at bounding box center [748, 250] width 798 height 299
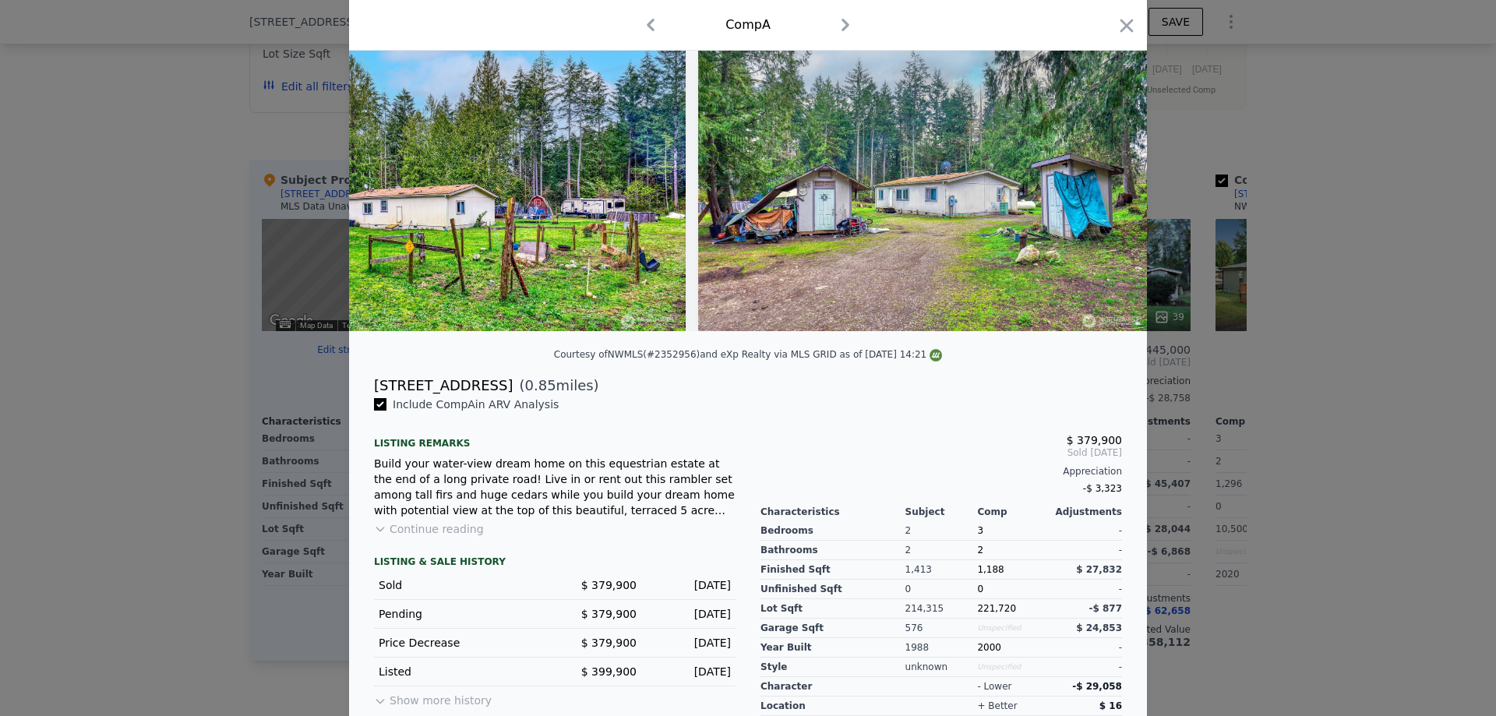
scroll to position [0, 0]
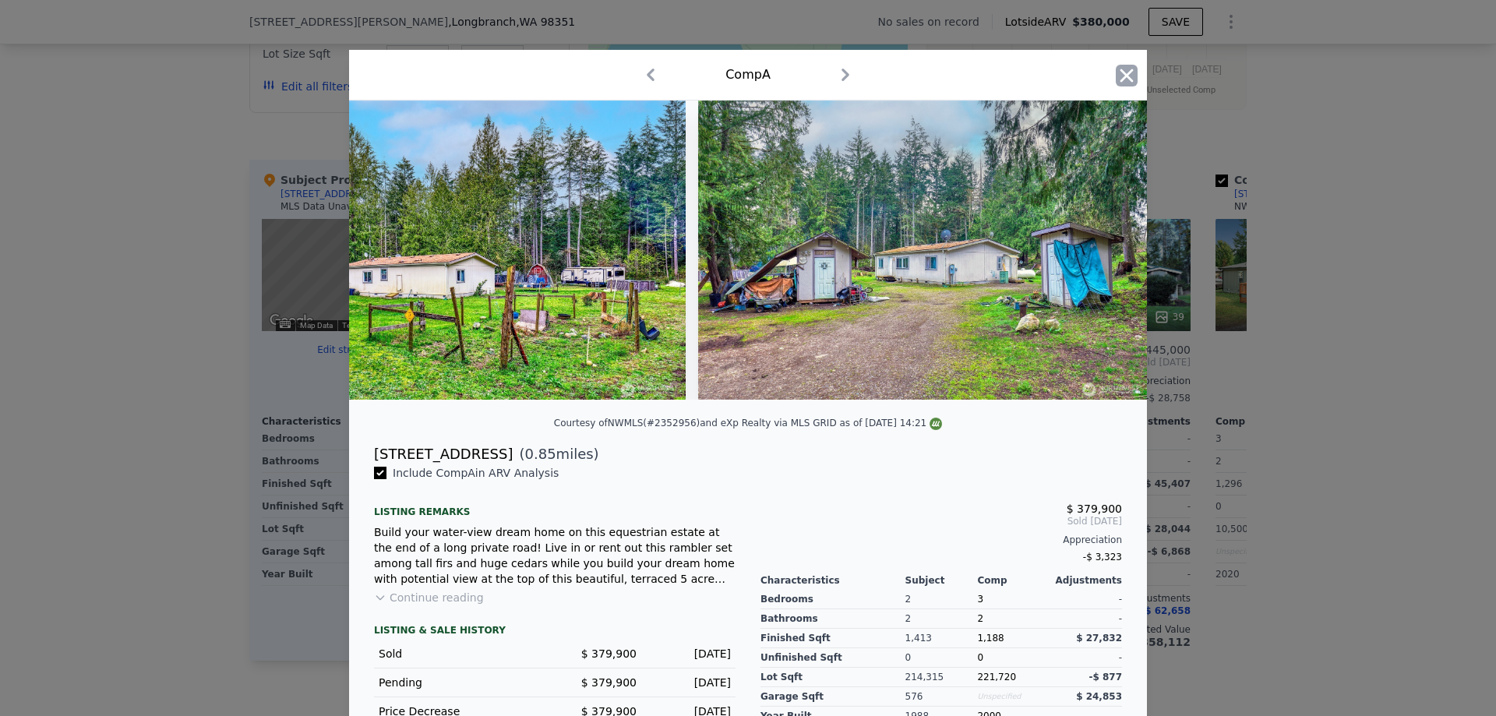
click at [1125, 74] on icon "button" at bounding box center [1127, 76] width 22 height 22
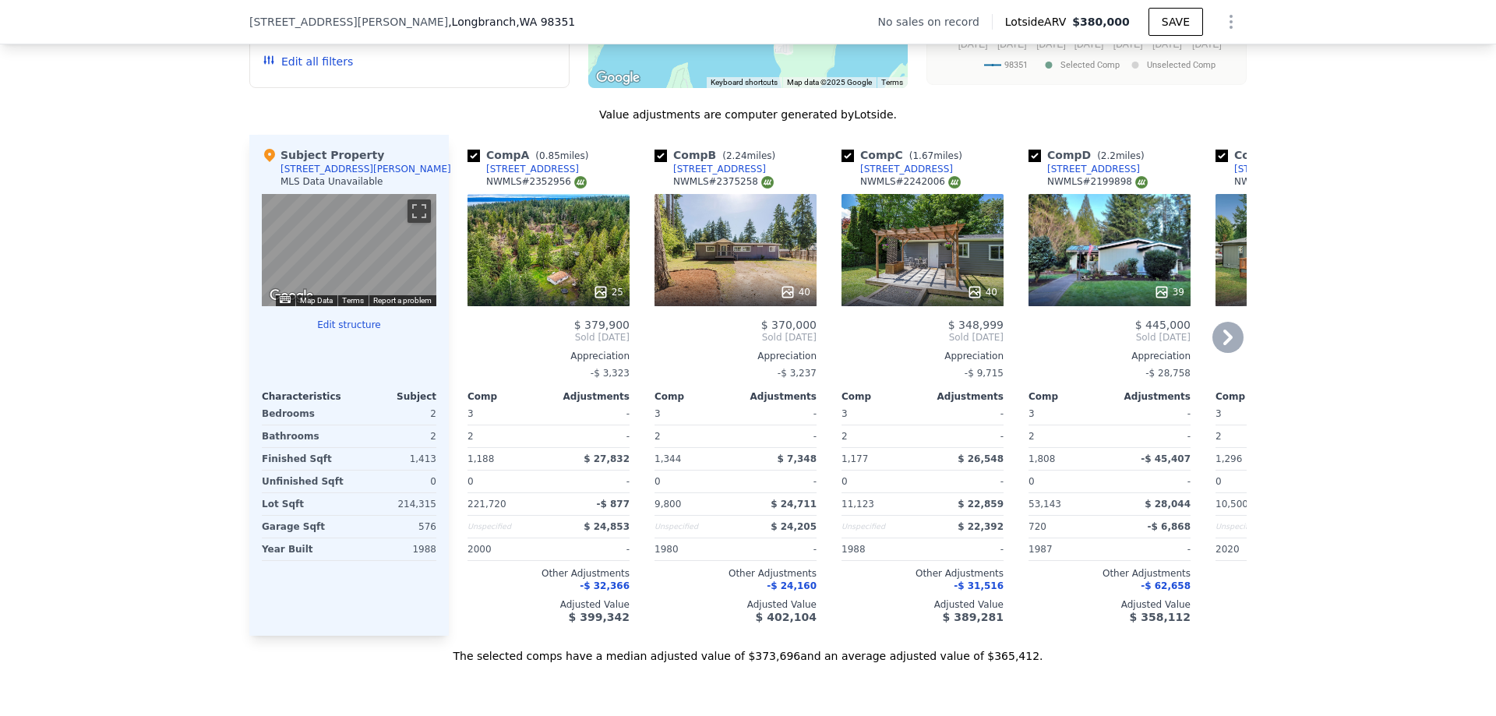
scroll to position [1397, 0]
